Goal: Task Accomplishment & Management: Use online tool/utility

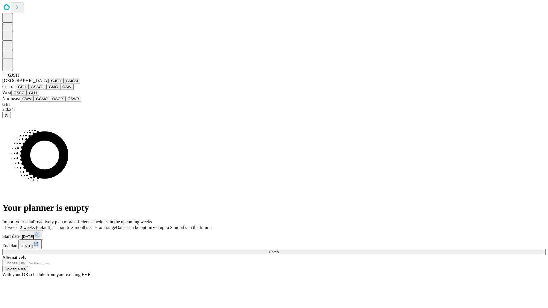
click at [49, 84] on button "GJSH" at bounding box center [56, 81] width 15 height 6
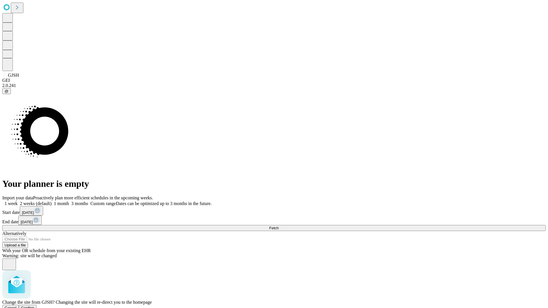
click at [35, 306] on span "Confirm" at bounding box center [27, 308] width 13 height 4
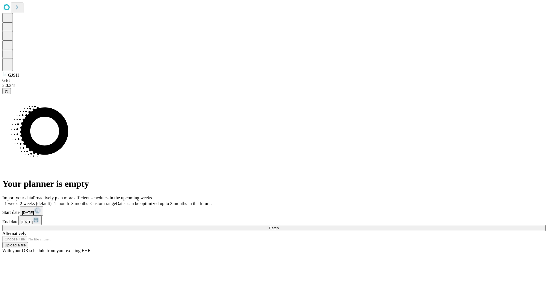
click at [69, 201] on label "1 month" at bounding box center [60, 203] width 17 height 5
click at [279, 226] on span "Fetch" at bounding box center [273, 228] width 9 height 4
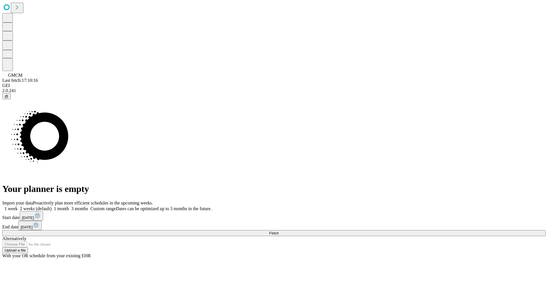
click at [69, 206] on label "1 month" at bounding box center [60, 208] width 17 height 5
click at [279, 231] on span "Fetch" at bounding box center [273, 233] width 9 height 4
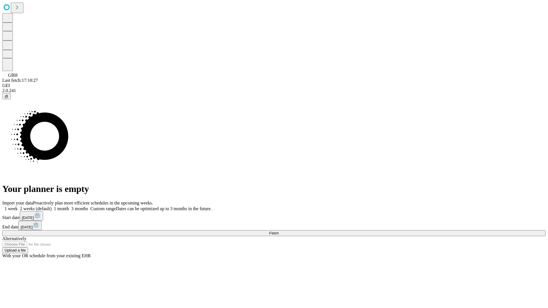
click at [69, 206] on label "1 month" at bounding box center [60, 208] width 17 height 5
click at [279, 231] on span "Fetch" at bounding box center [273, 233] width 9 height 4
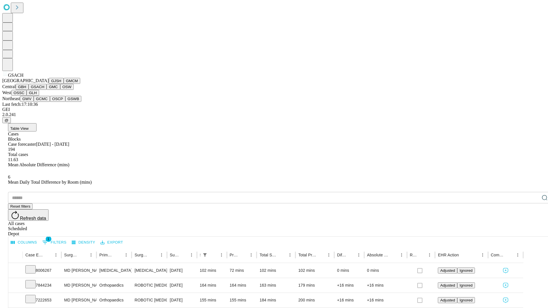
click at [47, 90] on button "GMC" at bounding box center [53, 87] width 13 height 6
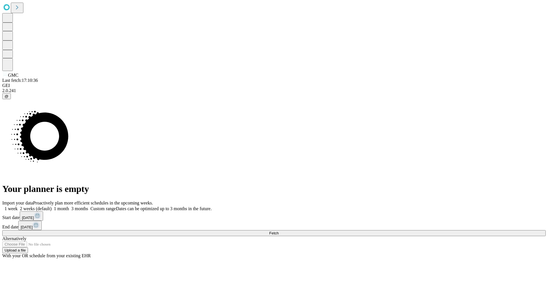
click at [279, 231] on span "Fetch" at bounding box center [273, 233] width 9 height 4
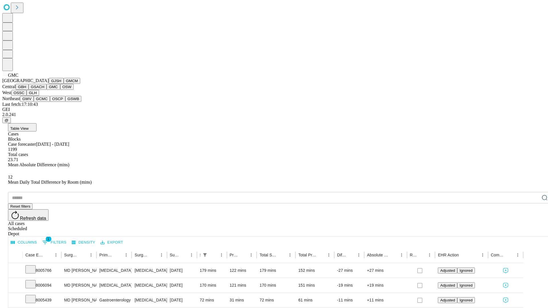
click at [60, 90] on button "OSW" at bounding box center [67, 87] width 14 height 6
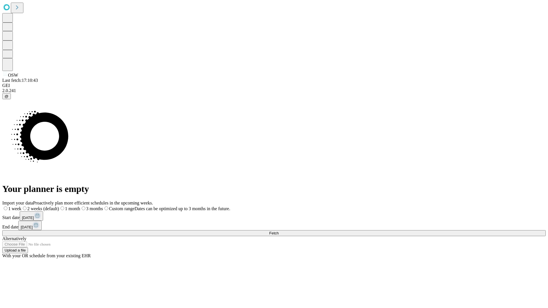
click at [80, 206] on label "1 month" at bounding box center [69, 208] width 21 height 5
click at [279, 231] on span "Fetch" at bounding box center [273, 233] width 9 height 4
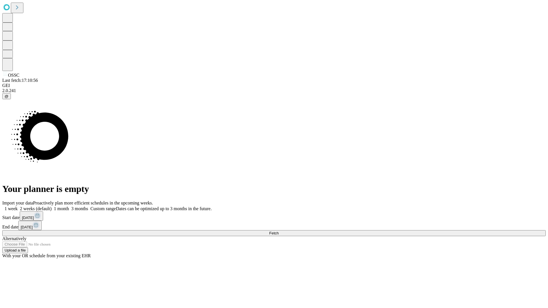
click at [69, 206] on label "1 month" at bounding box center [60, 208] width 17 height 5
click at [279, 231] on span "Fetch" at bounding box center [273, 233] width 9 height 4
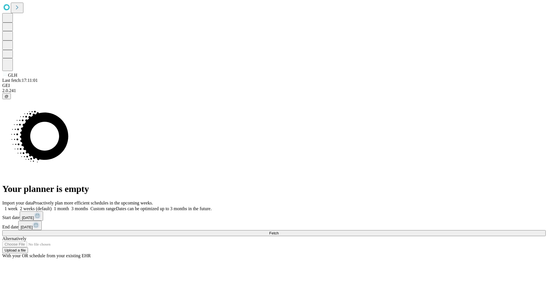
click at [69, 206] on label "1 month" at bounding box center [60, 208] width 17 height 5
click at [279, 231] on span "Fetch" at bounding box center [273, 233] width 9 height 4
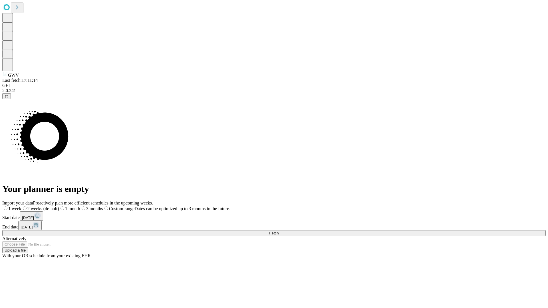
click at [279, 231] on span "Fetch" at bounding box center [273, 233] width 9 height 4
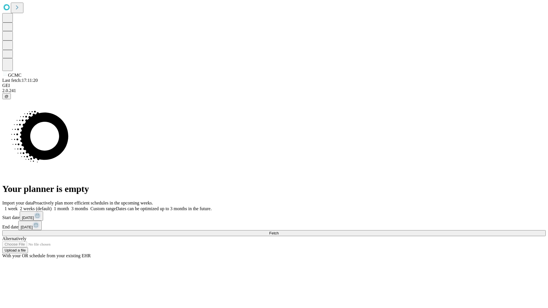
click at [279, 231] on span "Fetch" at bounding box center [273, 233] width 9 height 4
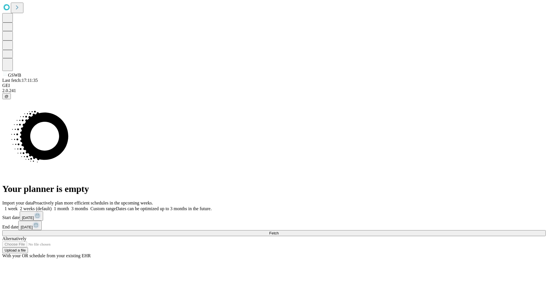
click at [279, 231] on span "Fetch" at bounding box center [273, 233] width 9 height 4
